Goal: Find specific page/section: Find specific page/section

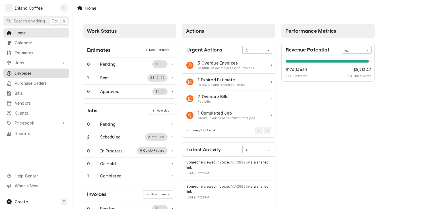
click at [31, 70] on span "Invoices" at bounding box center [40, 73] width 51 height 6
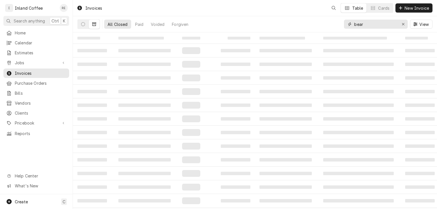
click at [367, 24] on input "bear" at bounding box center [375, 24] width 43 height 9
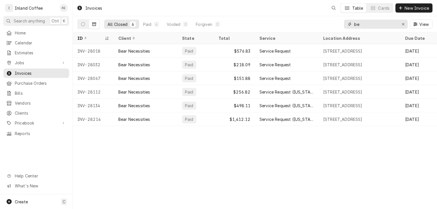
type input "b"
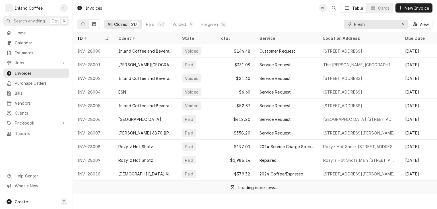
type input "Fresh"
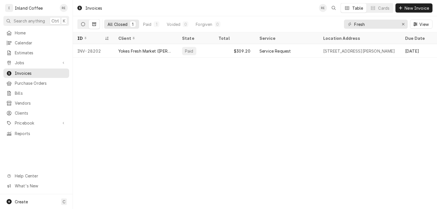
click at [81, 25] on icon "Dynamic Content Wrapper" at bounding box center [83, 24] width 4 height 4
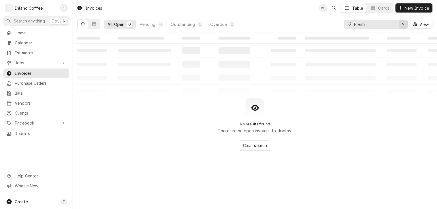
click at [402, 23] on icon "Erase input" at bounding box center [402, 24] width 3 height 4
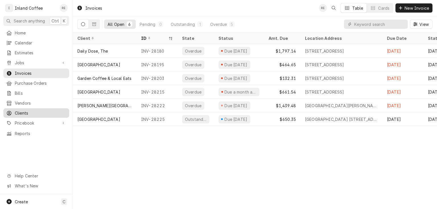
click at [24, 110] on span "Clients" at bounding box center [40, 113] width 51 height 6
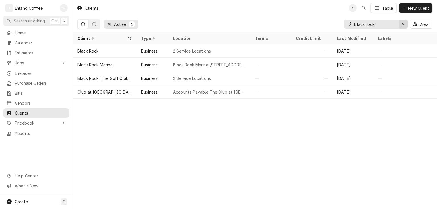
click at [401, 24] on icon "Erase input" at bounding box center [402, 24] width 3 height 4
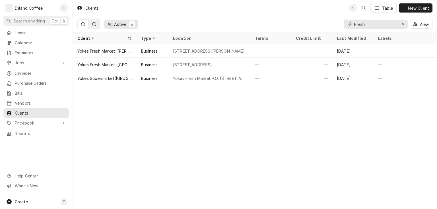
type input "Fresh"
click at [93, 24] on icon "Dynamic Content Wrapper" at bounding box center [94, 24] width 4 height 4
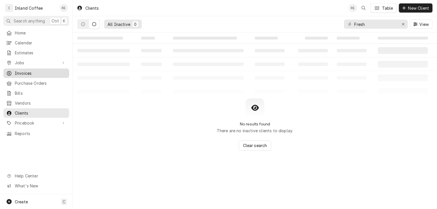
click at [28, 72] on span "Invoices" at bounding box center [40, 73] width 51 height 6
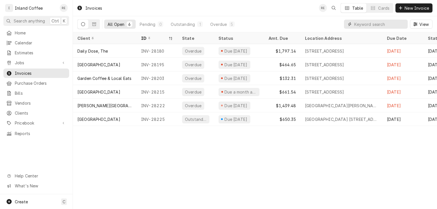
click at [401, 23] on input "Dynamic Content Wrapper" at bounding box center [379, 24] width 51 height 9
click at [94, 25] on icon "Dynamic Content Wrapper" at bounding box center [94, 24] width 4 height 4
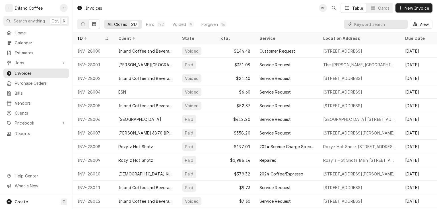
click at [386, 24] on input "Dynamic Content Wrapper" at bounding box center [379, 24] width 51 height 9
click at [386, 24] on input "F" at bounding box center [379, 24] width 51 height 9
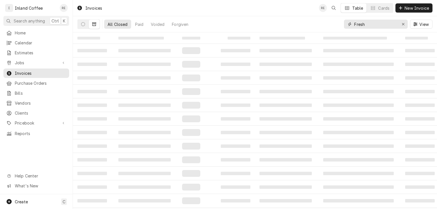
type input "Fresh"
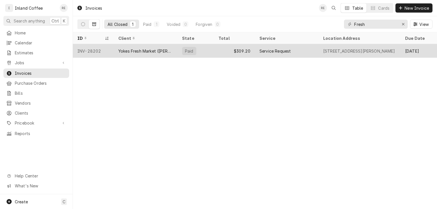
click at [205, 53] on div "Paid" at bounding box center [195, 51] width 36 height 14
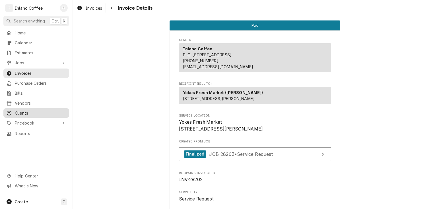
click at [26, 111] on span "Clients" at bounding box center [40, 113] width 51 height 6
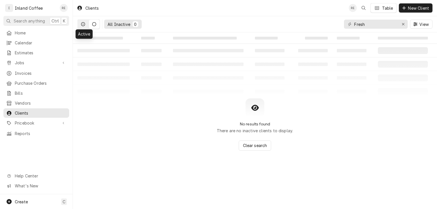
click at [83, 22] on icon "Dynamic Content Wrapper" at bounding box center [83, 24] width 4 height 4
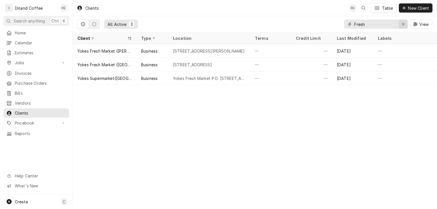
click at [402, 23] on icon "Erase input" at bounding box center [402, 24] width 3 height 4
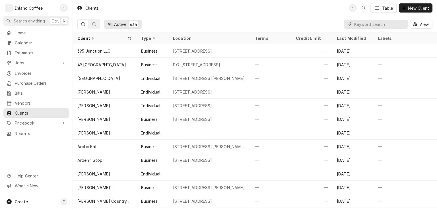
click at [358, 23] on input "Dynamic Content Wrapper" at bounding box center [379, 24] width 51 height 9
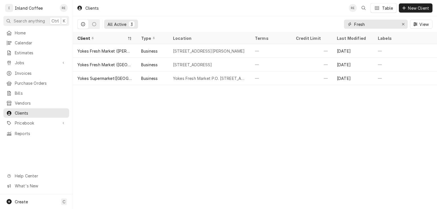
type input "Fresh"
